Goal: Task Accomplishment & Management: Manage account settings

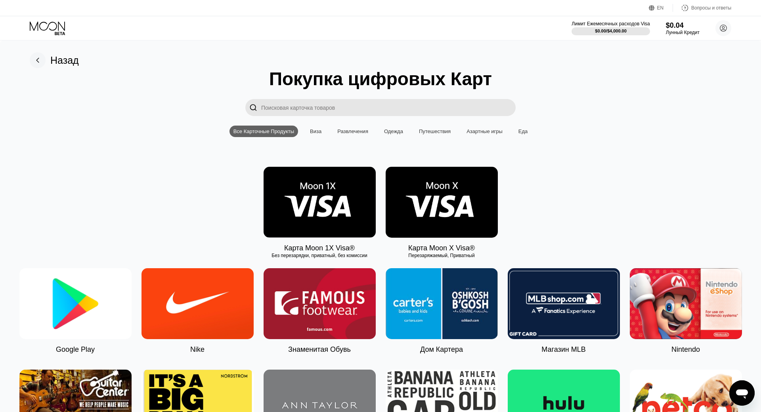
click at [55, 66] on div "Назад" at bounding box center [64, 60] width 29 height 11
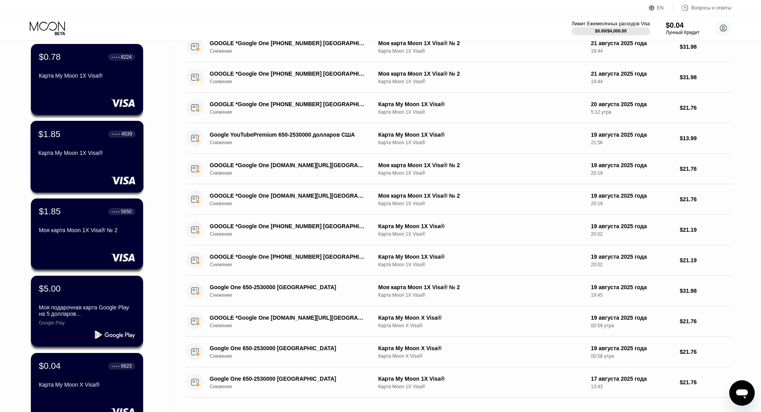
scroll to position [35, 0]
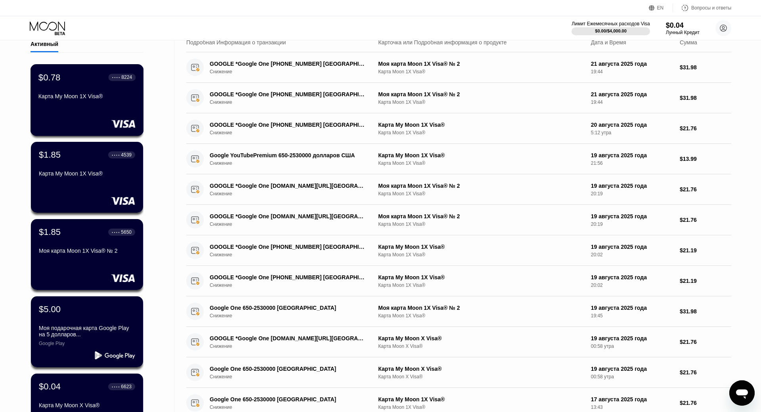
click at [85, 113] on div "$0.78 ● ● ● ● 8224 Карта My Moon 1X Visa®" at bounding box center [87, 100] width 113 height 72
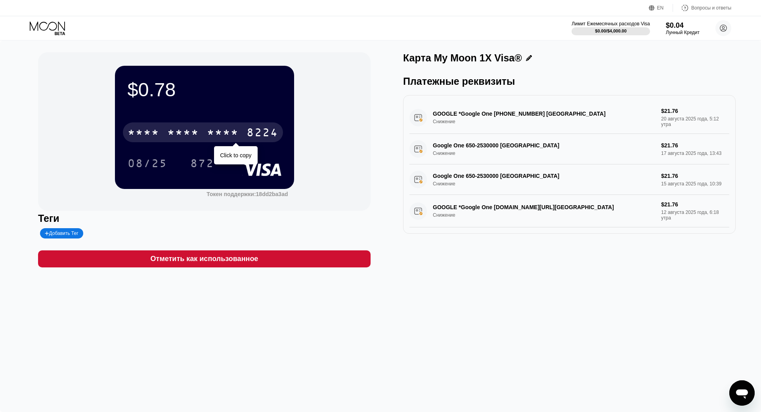
drag, startPoint x: 216, startPoint y: 136, endPoint x: 216, endPoint y: 127, distance: 9.5
click at [216, 136] on div "* * * *" at bounding box center [223, 133] width 32 height 13
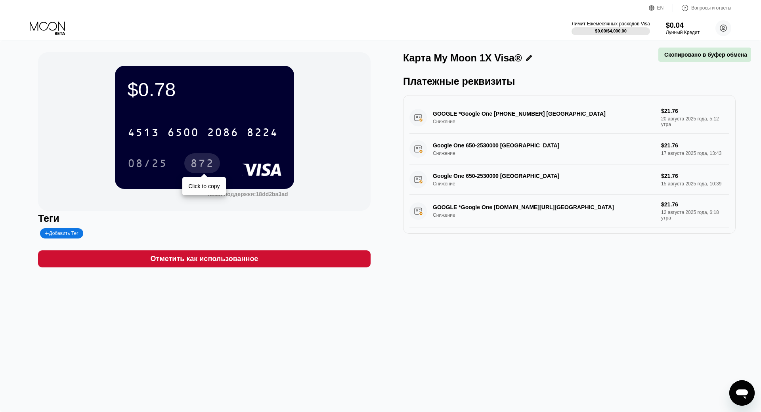
click at [201, 160] on div "872" at bounding box center [202, 164] width 24 height 13
click at [141, 160] on div "08/25" at bounding box center [148, 164] width 40 height 13
